Goal: Task Accomplishment & Management: Use online tool/utility

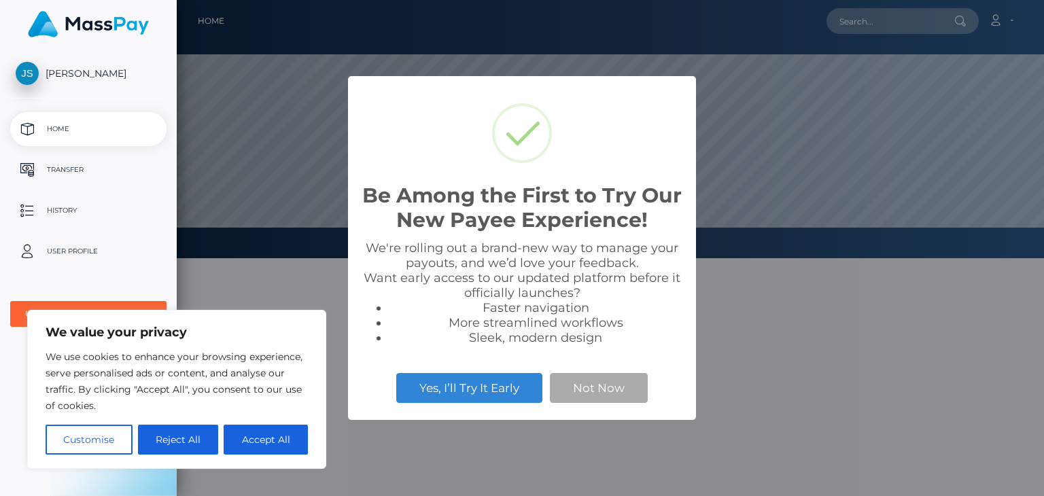
scroll to position [258, 867]
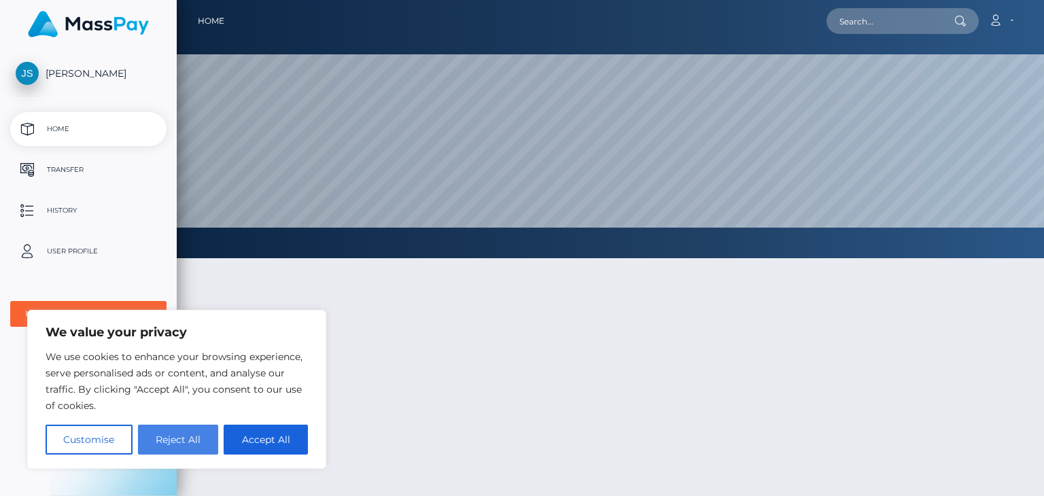
click at [190, 440] on button "Reject All" at bounding box center [178, 440] width 81 height 30
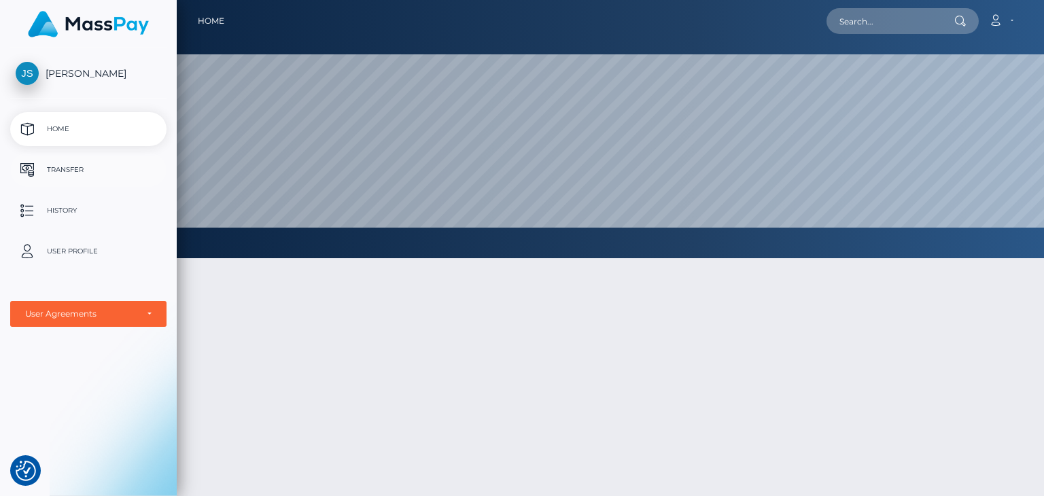
click at [56, 171] on p "Transfer" at bounding box center [88, 170] width 145 height 20
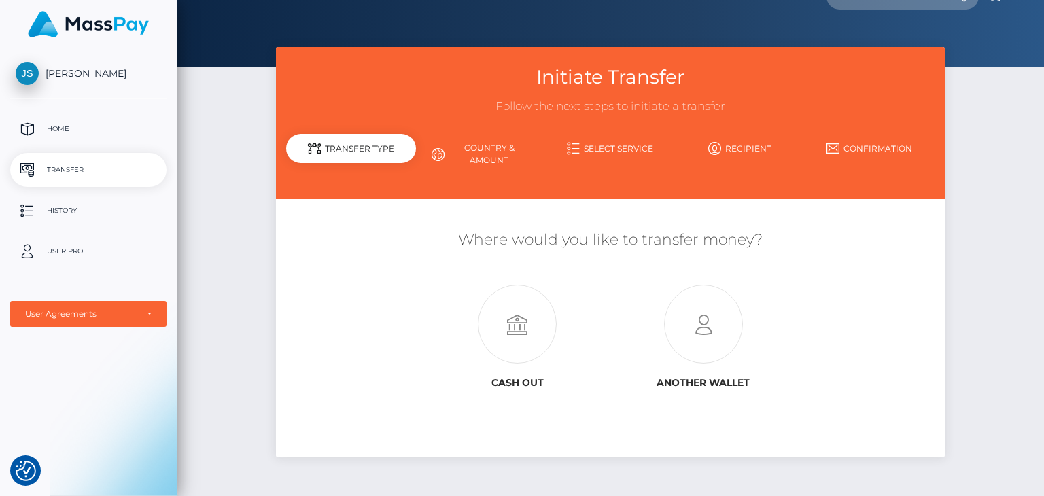
scroll to position [26, 0]
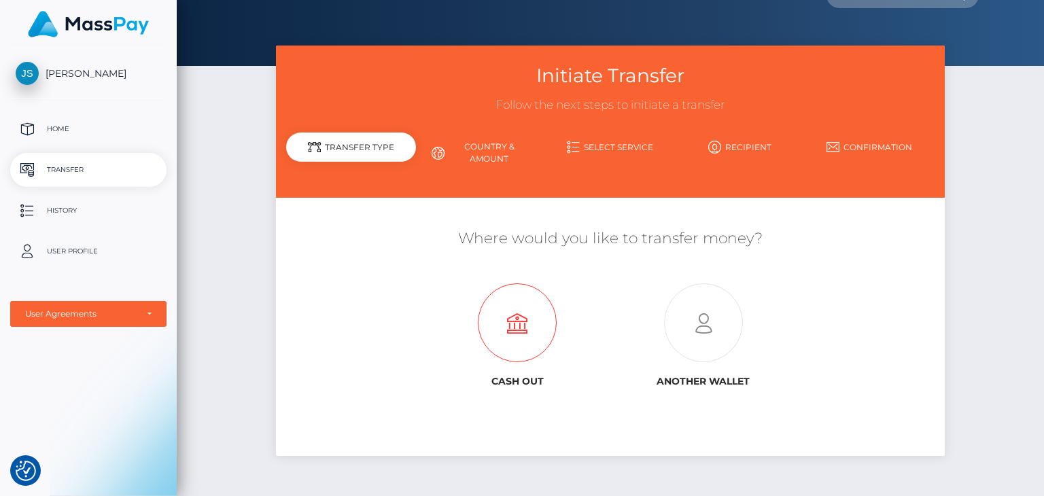
click at [499, 331] on icon at bounding box center [518, 323] width 186 height 79
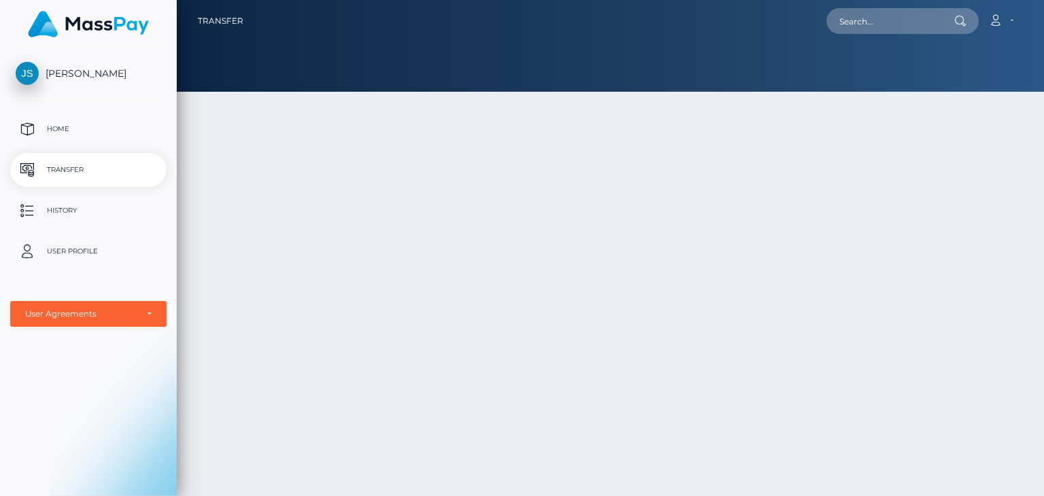
scroll to position [26, 0]
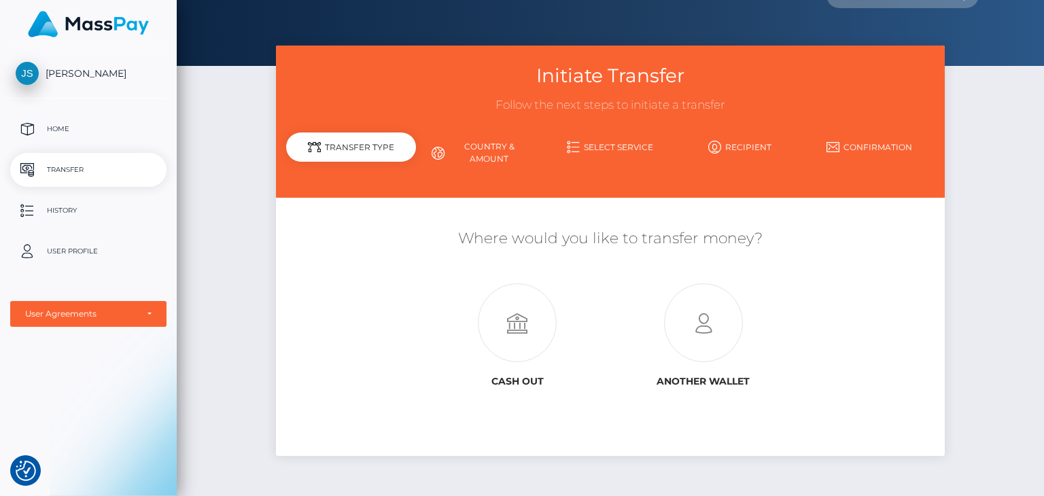
click at [67, 75] on span "[PERSON_NAME]" at bounding box center [88, 73] width 156 height 12
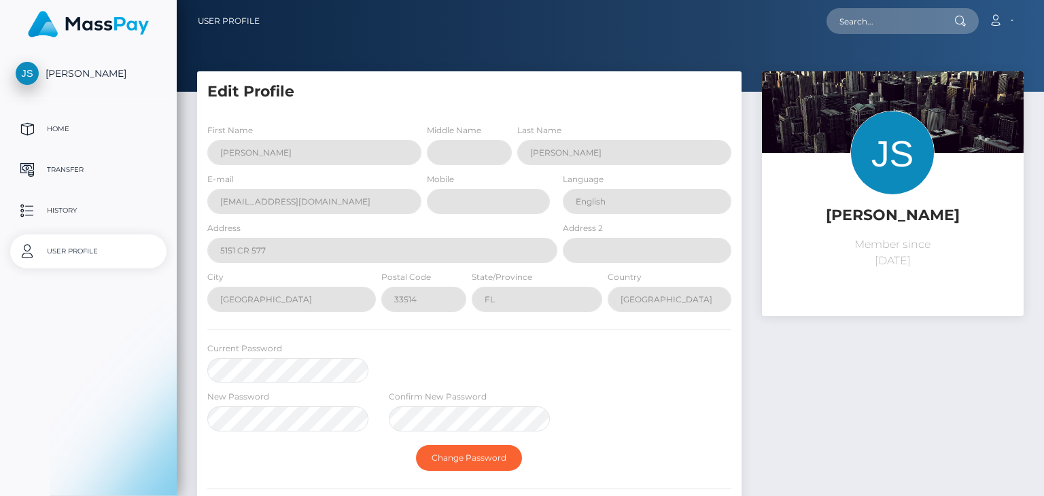
select select
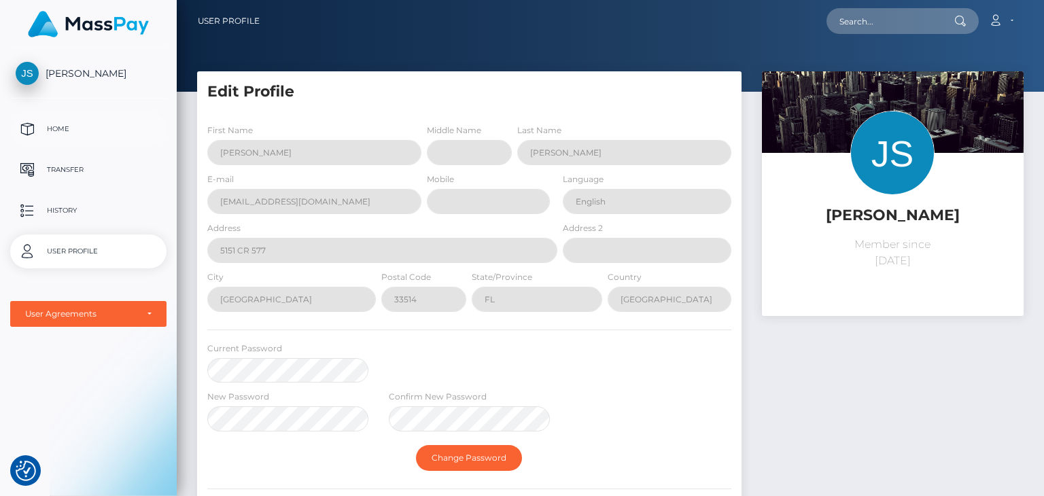
click at [58, 136] on p "Home" at bounding box center [88, 129] width 145 height 20
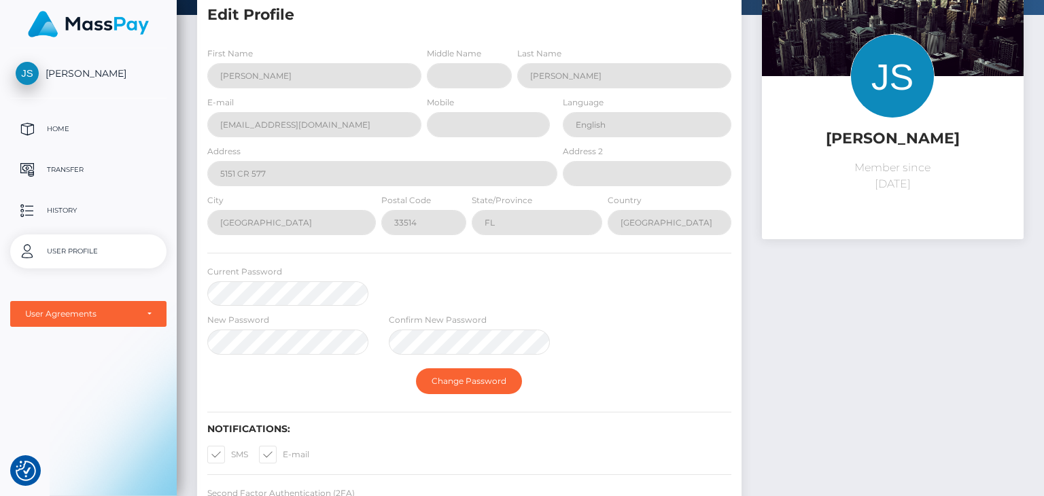
scroll to position [72, 0]
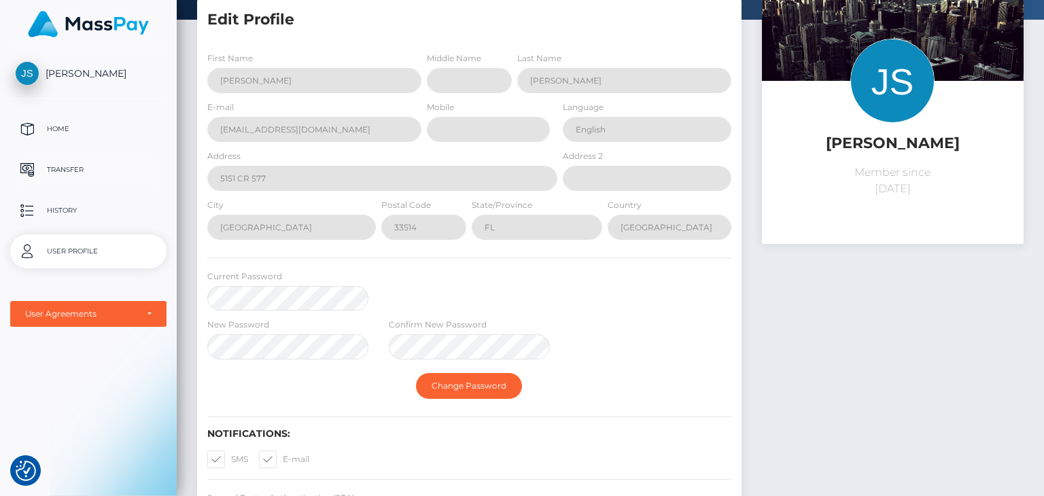
click at [35, 168] on p "Transfer" at bounding box center [88, 170] width 145 height 20
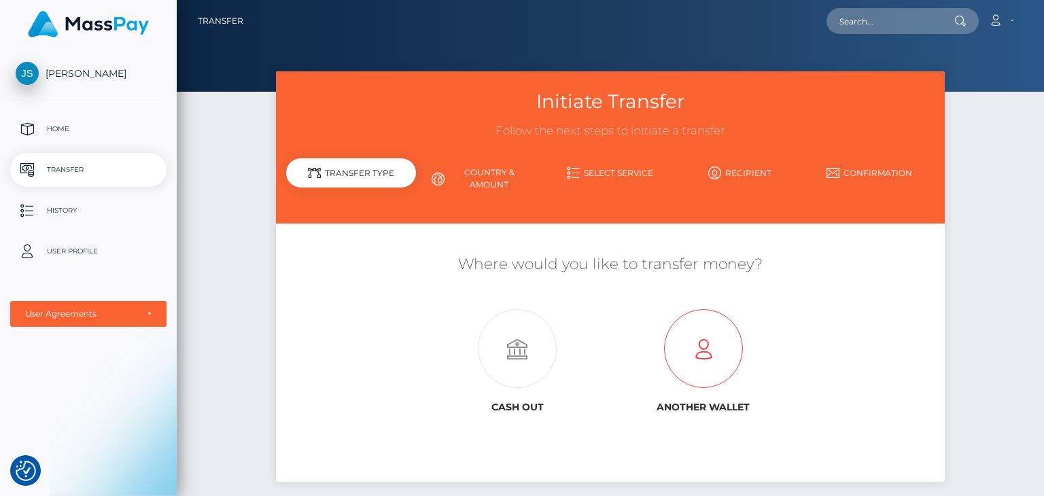
click at [693, 351] on icon at bounding box center [703, 349] width 186 height 79
